Goal: Entertainment & Leisure: Consume media (video, audio)

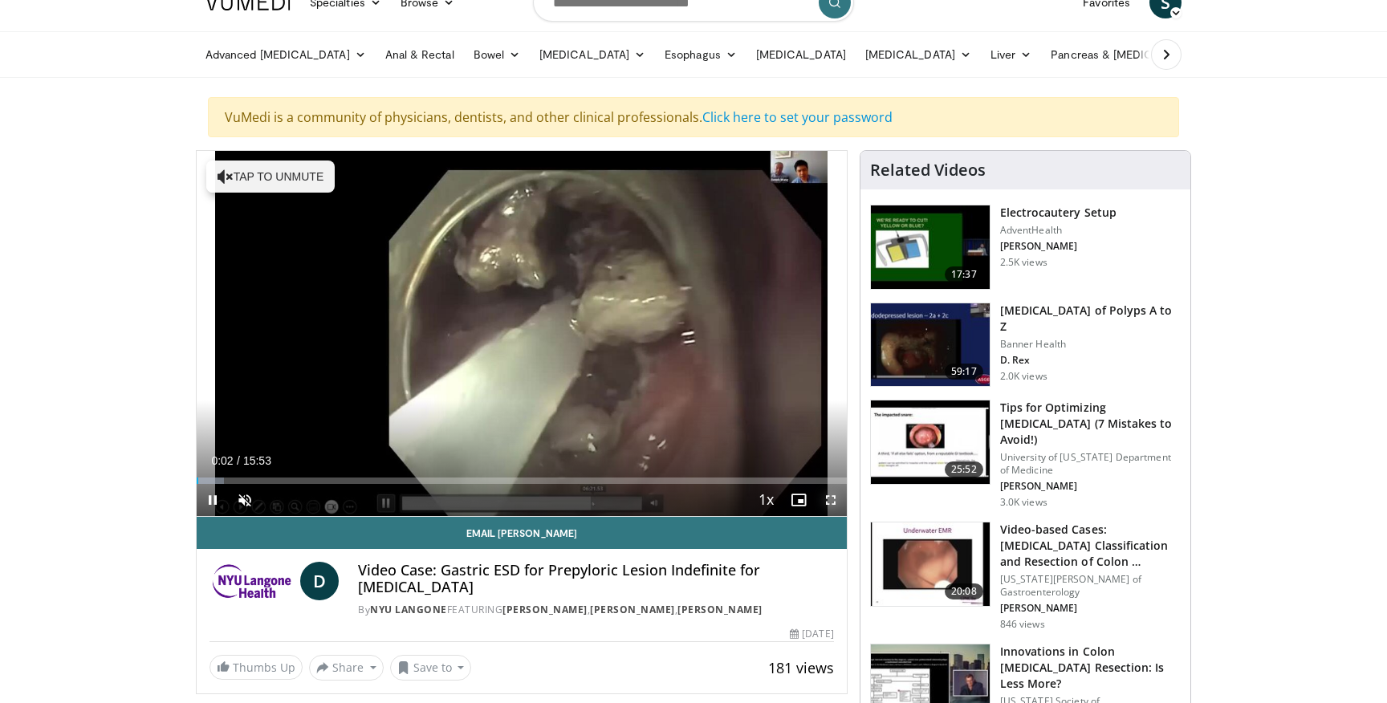
click at [829, 502] on span "Video Player" at bounding box center [830, 500] width 32 height 32
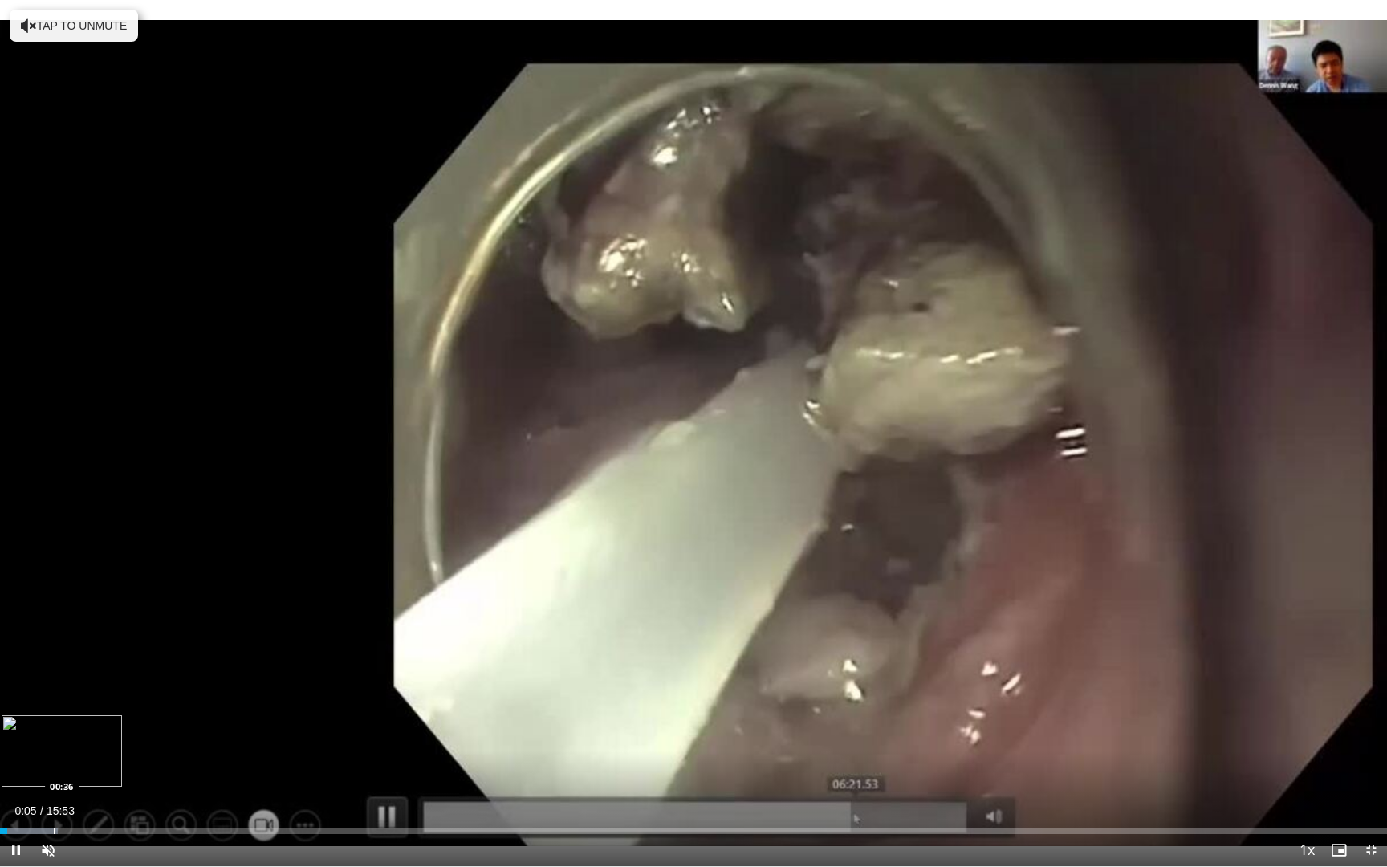
click at [54, 702] on div "Progress Bar" at bounding box center [55, 830] width 2 height 6
click at [101, 702] on div "Loaded : 11.44% 00:46 01:04" at bounding box center [693, 825] width 1387 height 15
click at [197, 702] on div "Progress Bar" at bounding box center [198, 830] width 2 height 6
click at [229, 702] on div "Loaded : 21.84% 02:21 02:37" at bounding box center [693, 825] width 1387 height 15
click at [254, 702] on div "Progress Bar" at bounding box center [255, 830] width 2 height 6
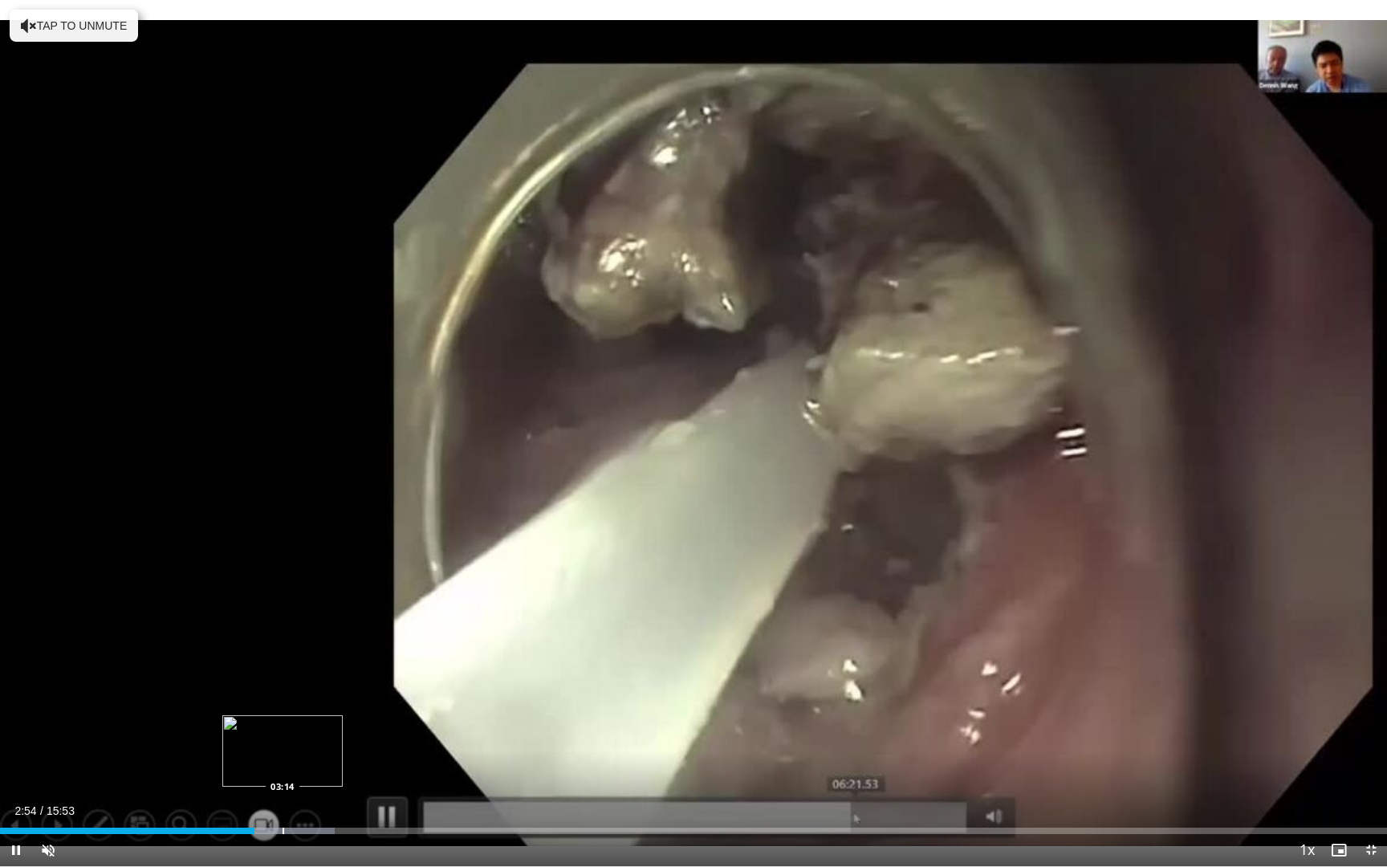
click at [283, 702] on div "Progress Bar" at bounding box center [283, 830] width 2 height 6
click at [336, 702] on div "Loaded : 28.08% 03:22 03:50" at bounding box center [693, 825] width 1387 height 15
click at [432, 702] on div "Current Time 4:16 / Duration 15:53 Pause Skip Backward Skip Forward Unmute 0% L…" at bounding box center [693, 850] width 1387 height 32
click at [445, 702] on div "Loaded : 33.28% 04:17 05:05" at bounding box center [693, 825] width 1387 height 15
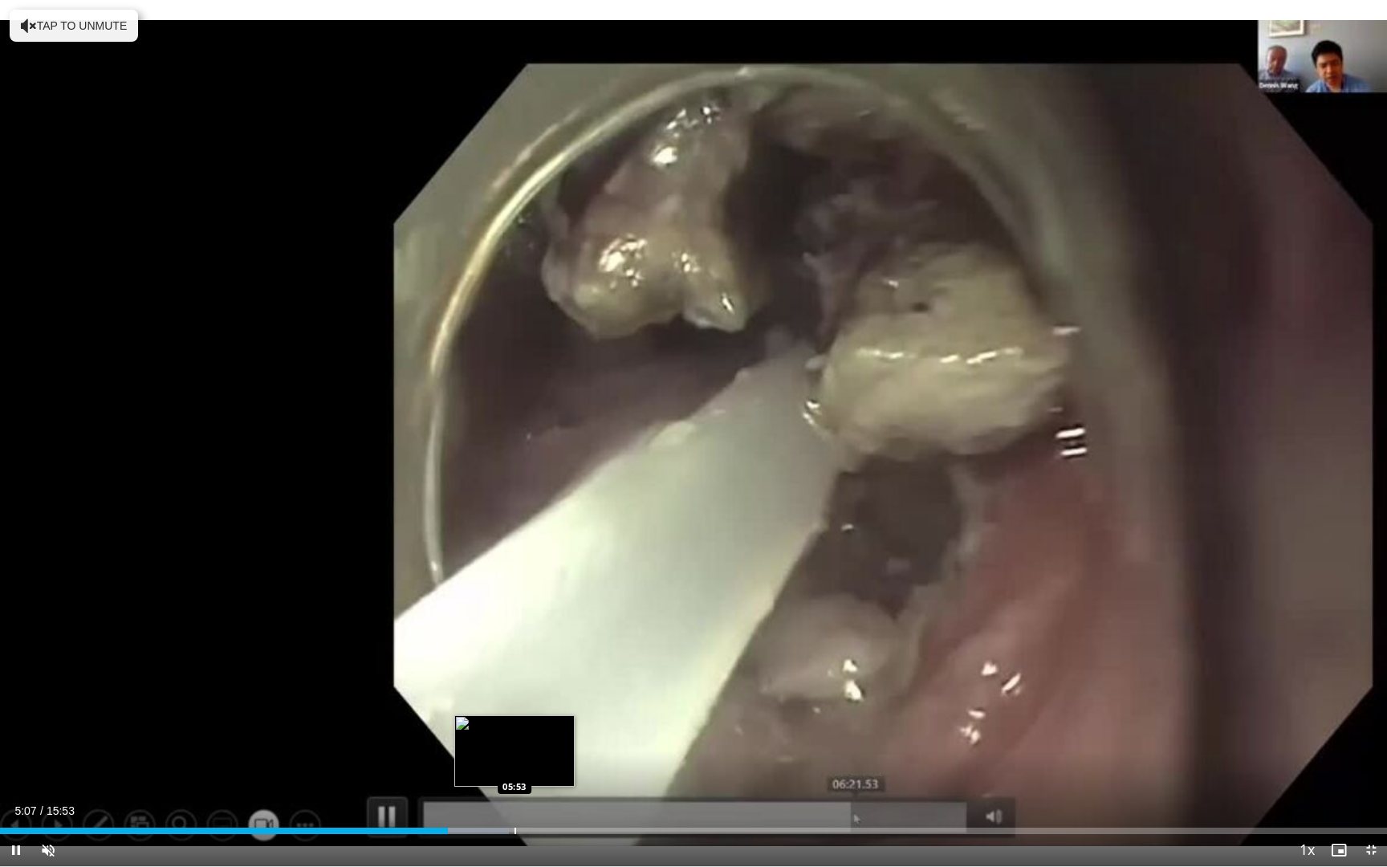
click at [514, 702] on div "Loaded : 36.70% 05:07 05:53" at bounding box center [693, 825] width 1387 height 15
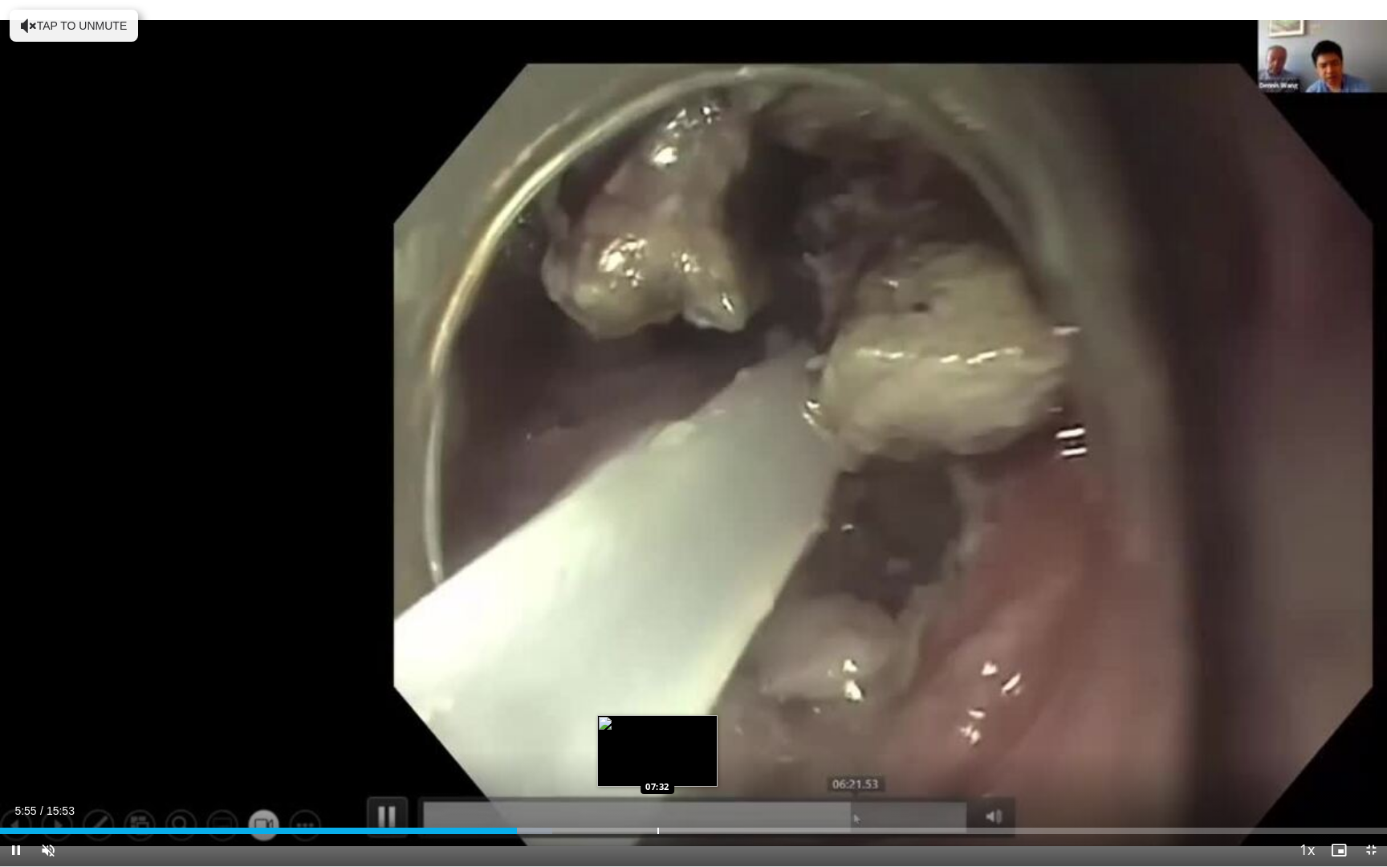
click at [657, 702] on div "Progress Bar" at bounding box center [658, 830] width 2 height 6
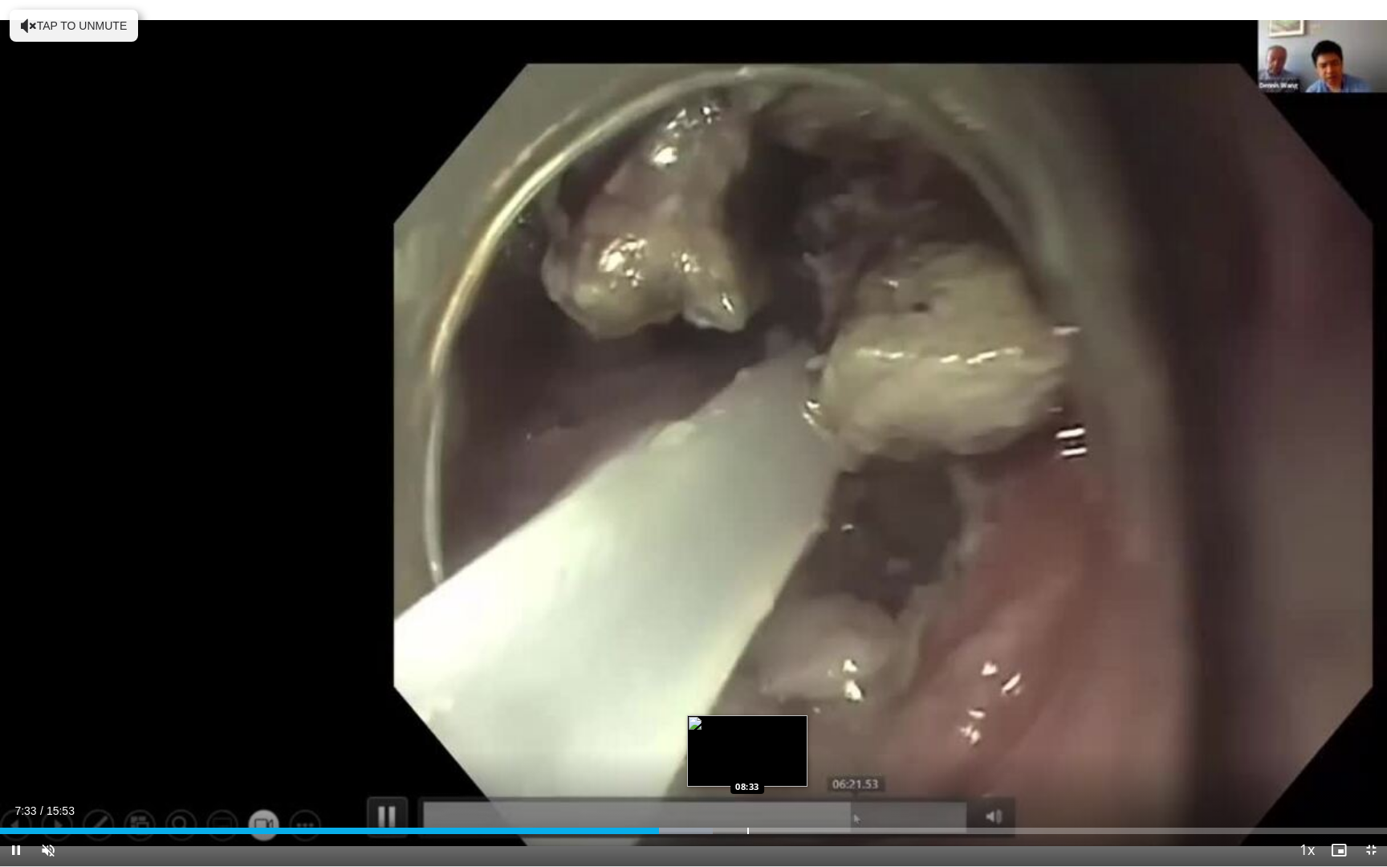
click at [747, 702] on div "Progress Bar" at bounding box center [748, 830] width 2 height 6
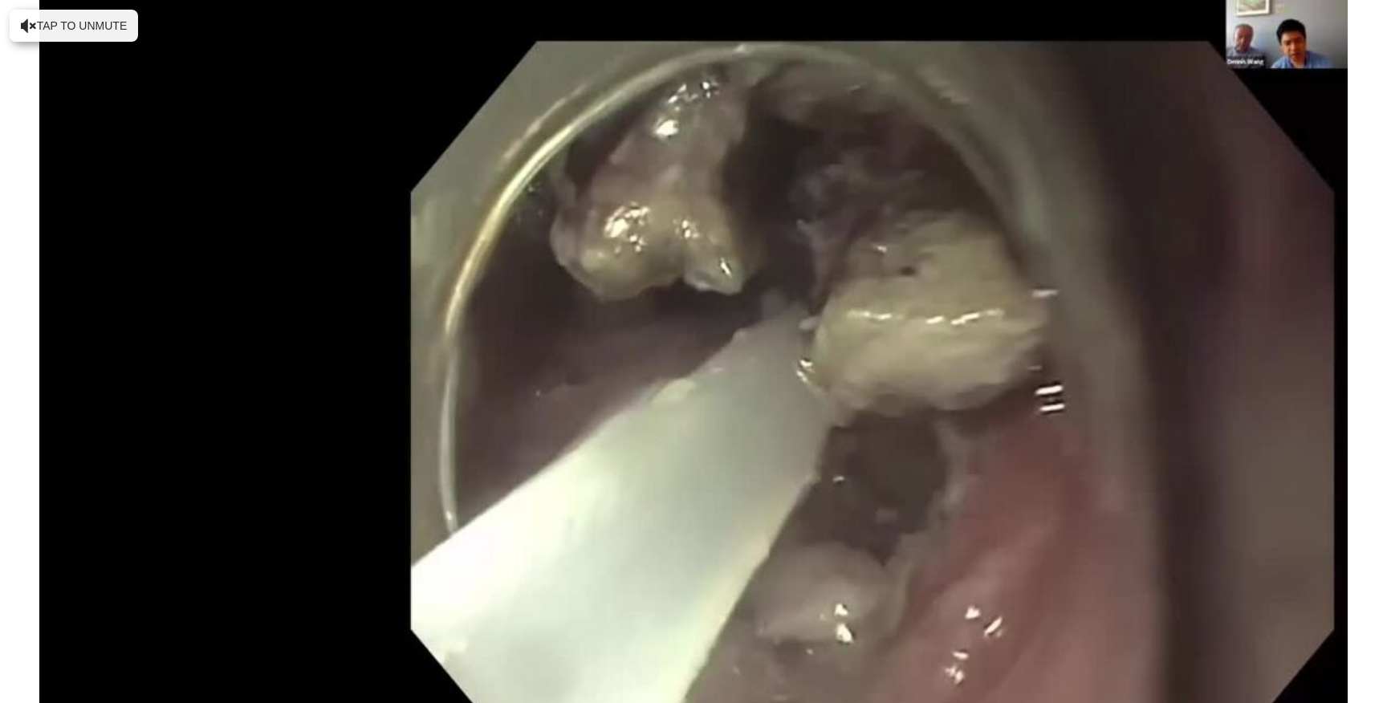
scroll to position [25, 0]
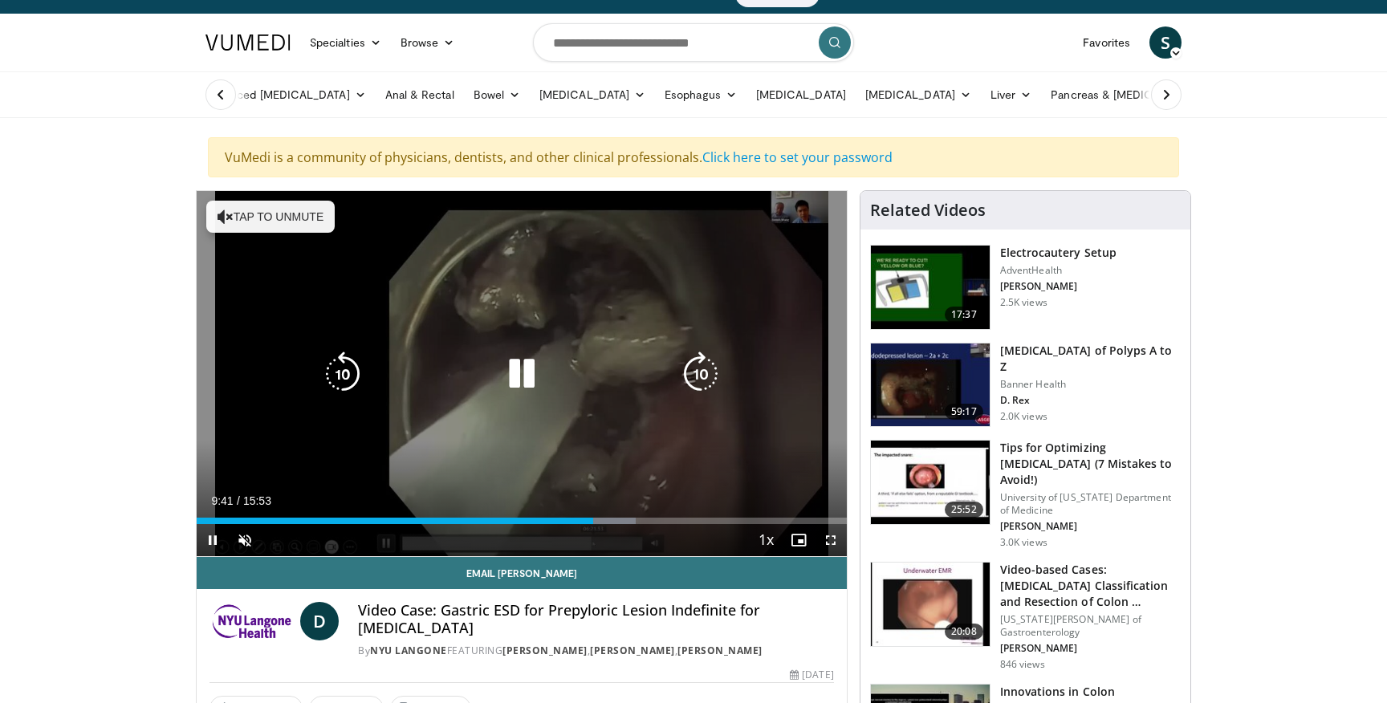
click at [786, 207] on div "10 seconds Tap to unmute" at bounding box center [522, 373] width 650 height 365
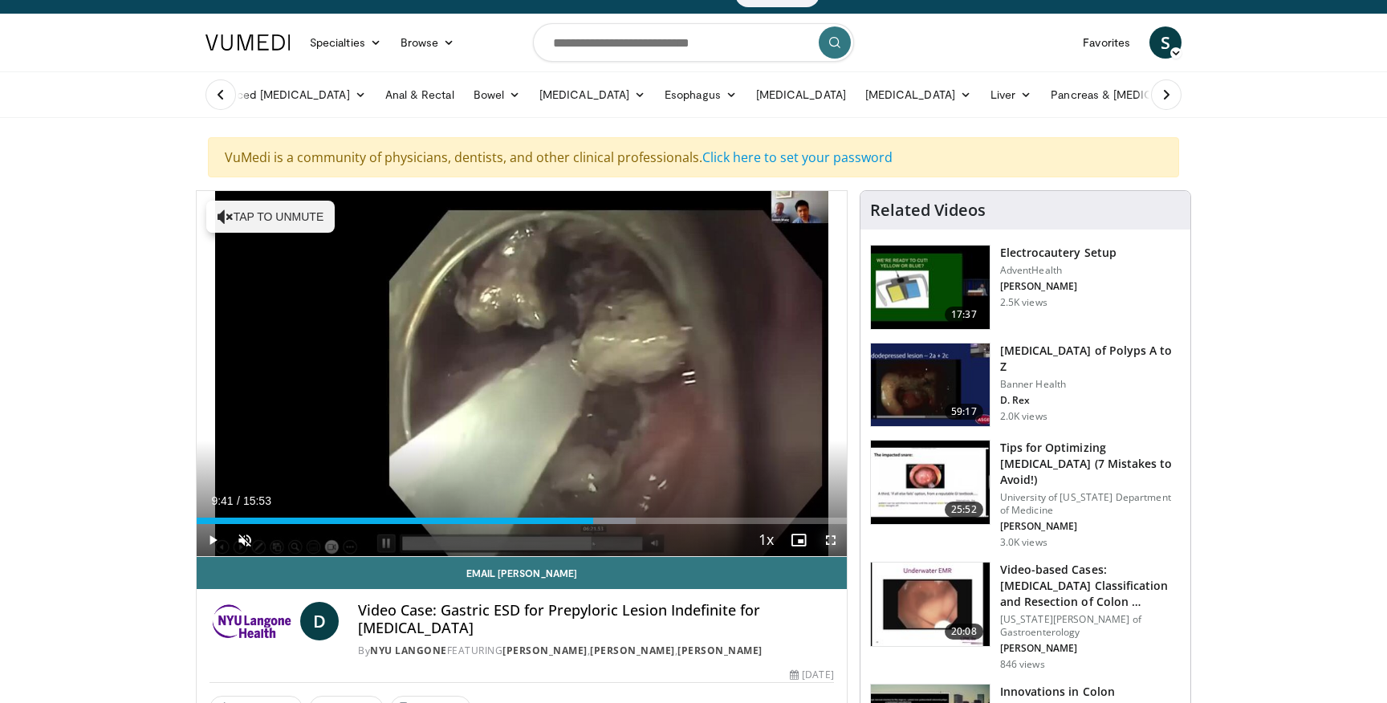
click at [827, 541] on span "Video Player" at bounding box center [830, 540] width 32 height 32
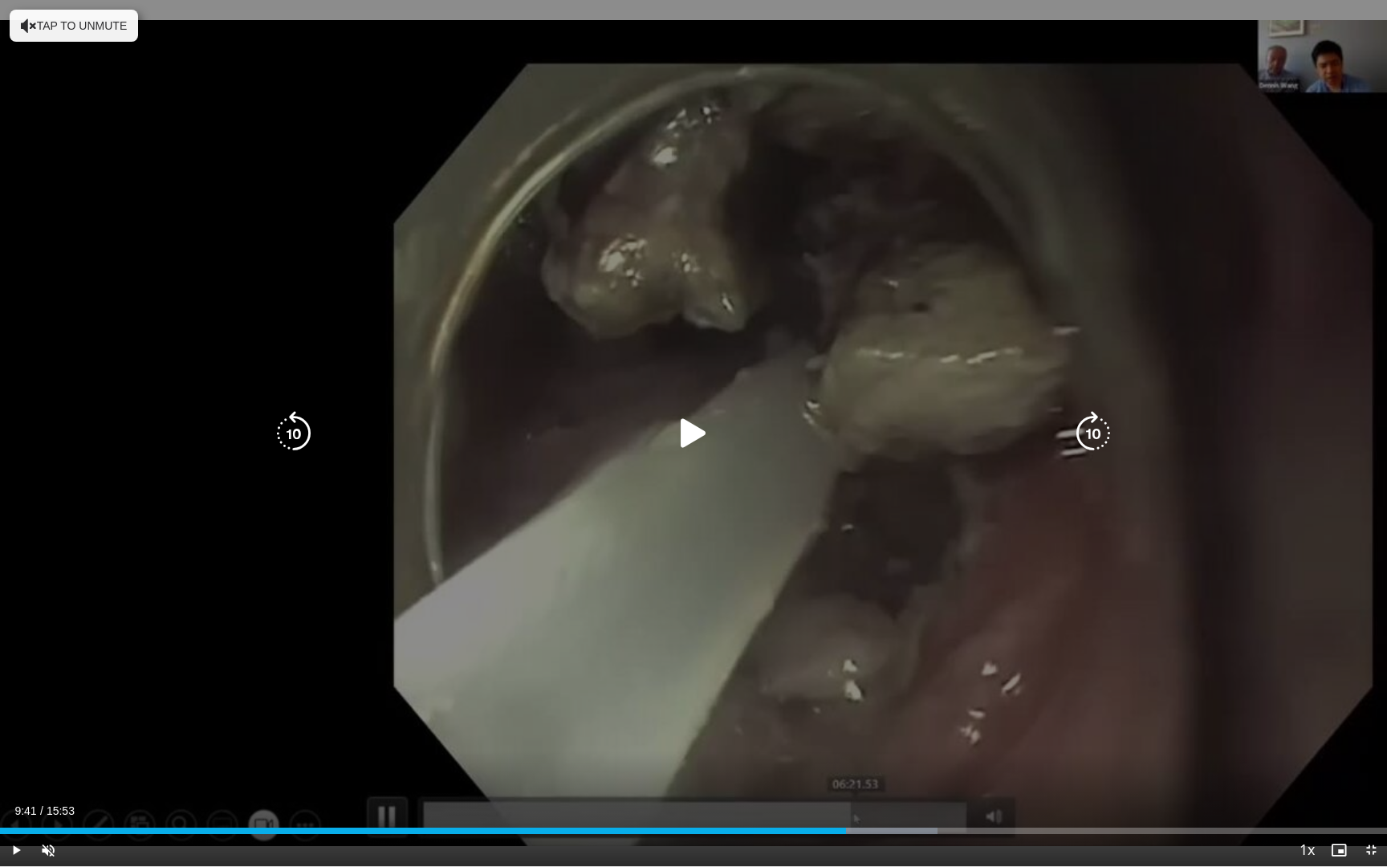
click at [899, 473] on div "10 seconds Tap to unmute" at bounding box center [693, 433] width 1387 height 866
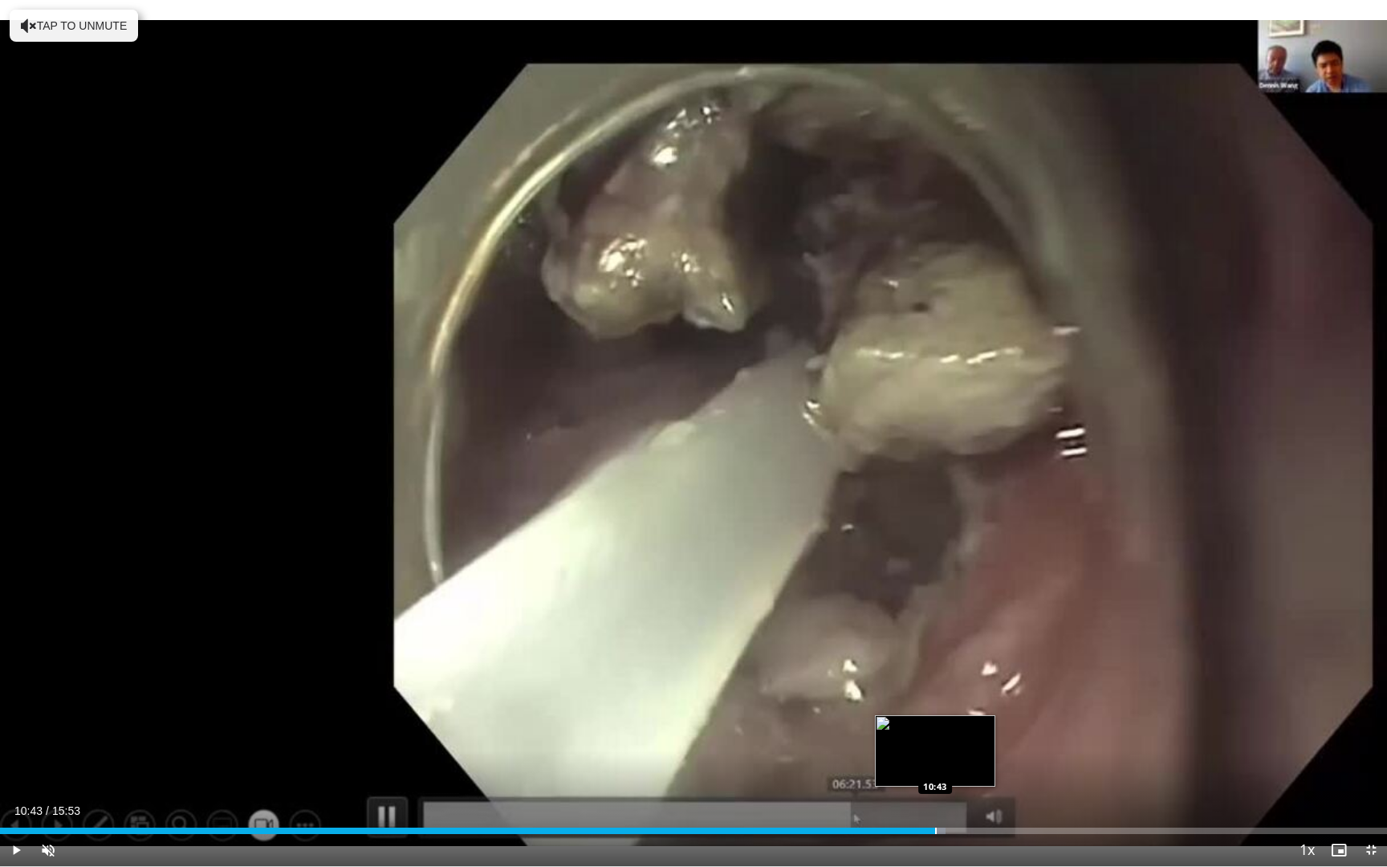
click at [935, 702] on div "Progress Bar" at bounding box center [936, 830] width 2 height 6
click at [981, 702] on div "Progress Bar" at bounding box center [980, 830] width 2 height 6
click at [1074, 702] on div "Current Time 11:19 / Duration 15:53 Pause Skip Backward Skip Forward Unmute 0% …" at bounding box center [693, 850] width 1387 height 32
click at [1128, 702] on div "Current Time 11:20 / Duration 15:53 Pause Skip Backward Skip Forward Unmute 0% …" at bounding box center [693, 850] width 1387 height 32
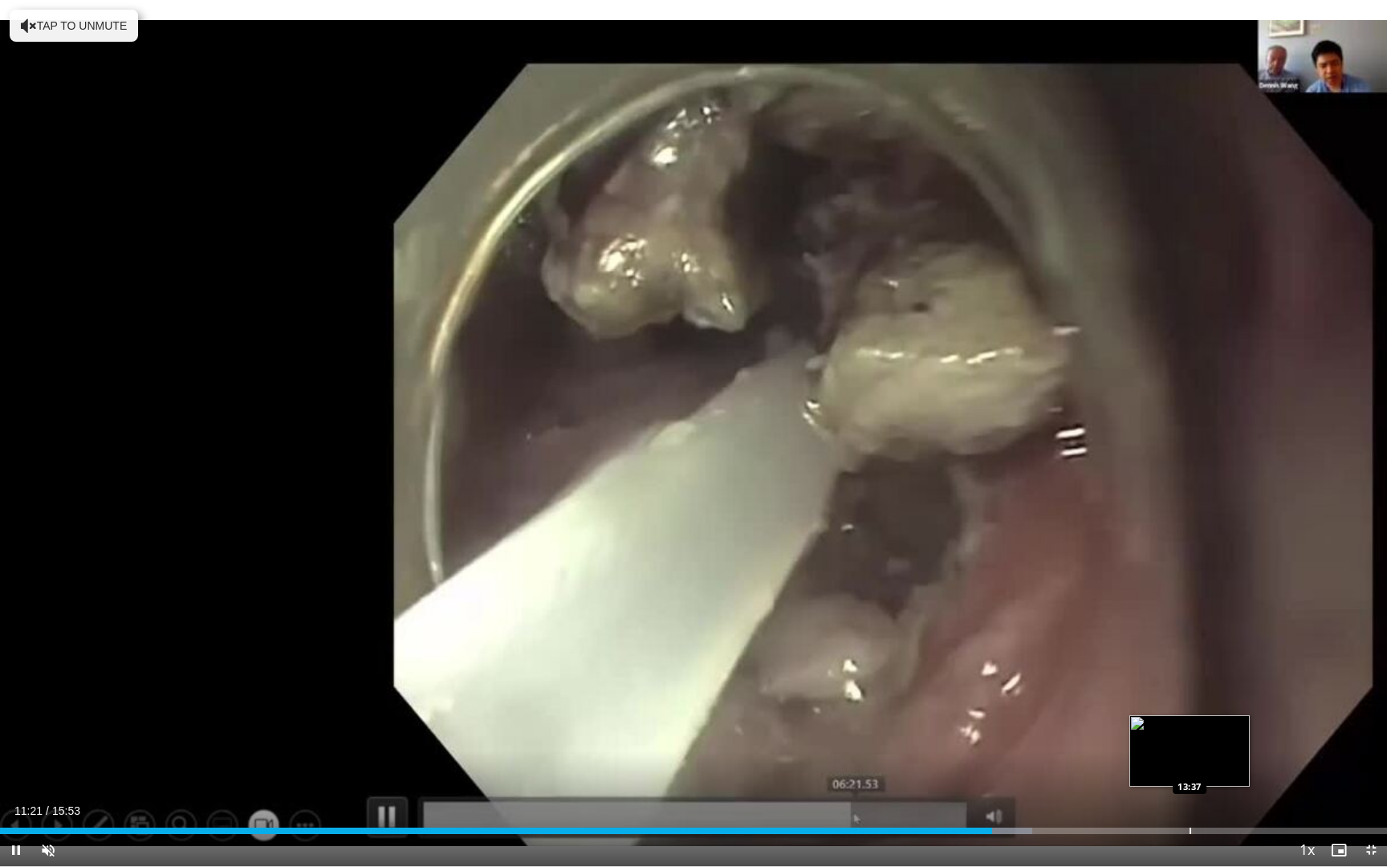
click at [1190, 702] on div "Progress Bar" at bounding box center [1190, 830] width 2 height 6
click at [1232, 702] on div "Progress Bar" at bounding box center [1233, 830] width 2 height 6
